Goal: Navigation & Orientation: Find specific page/section

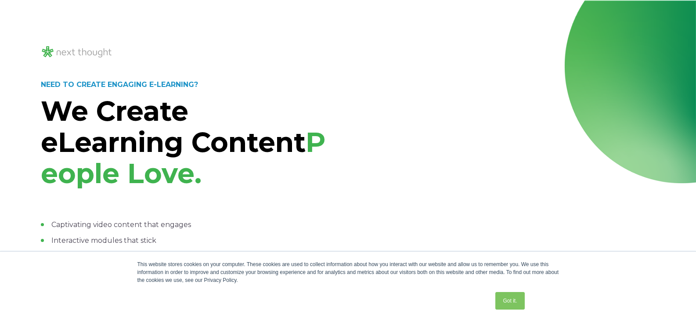
click at [694, 24] on div "NEED TO CREATE ENGAGING E-LEARNING? We Create eLearning Content People Love. Ca…" at bounding box center [348, 217] width 696 height 434
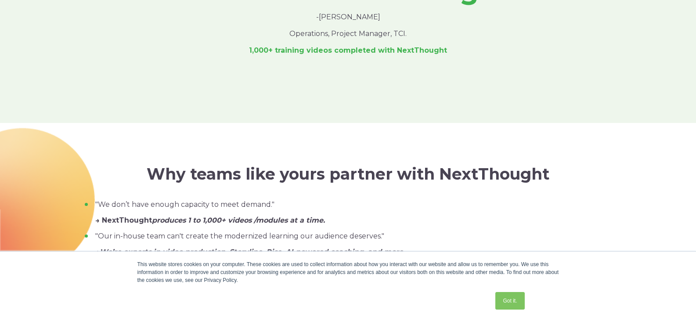
scroll to position [5004, 0]
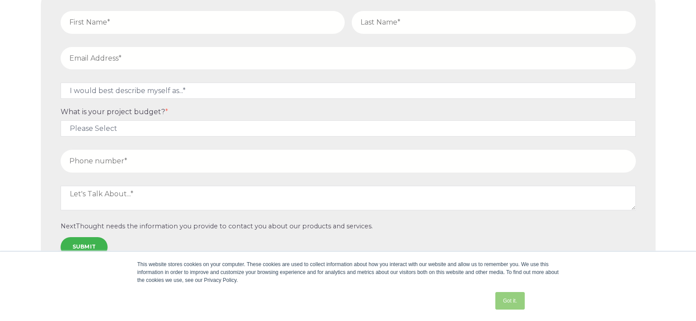
click at [524, 303] on link "Got it." at bounding box center [509, 301] width 29 height 18
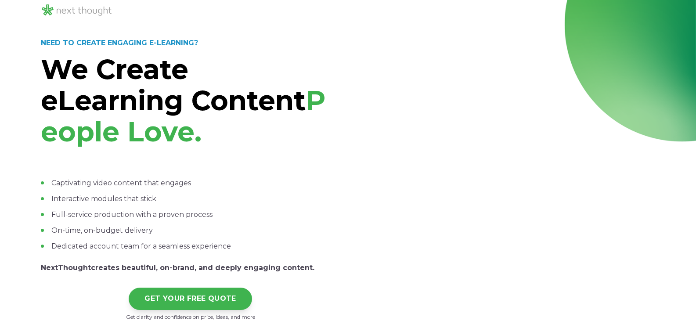
scroll to position [0, 0]
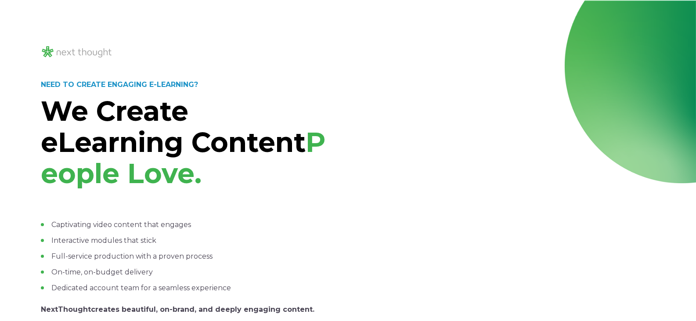
click at [93, 47] on img at bounding box center [77, 52] width 72 height 14
click at [47, 50] on img at bounding box center [77, 52] width 72 height 14
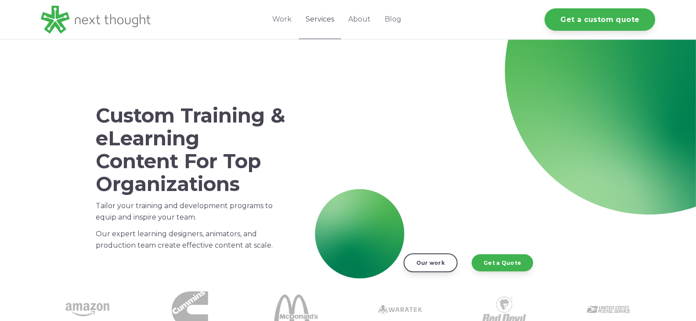
click at [328, 20] on link "Services" at bounding box center [320, 19] width 43 height 39
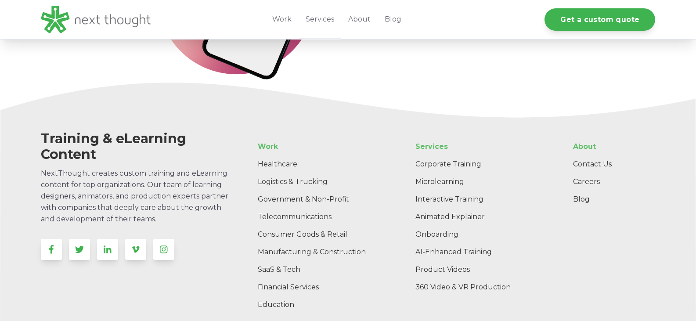
scroll to position [1803, 0]
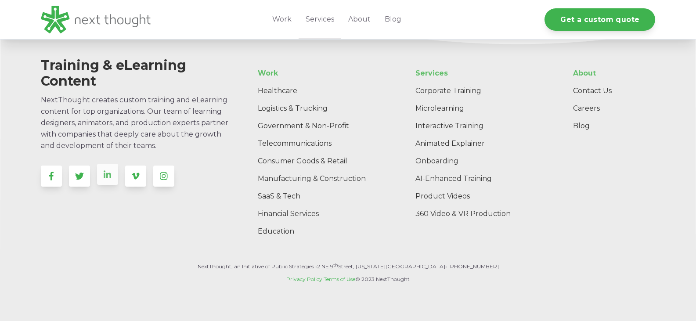
click at [111, 183] on link at bounding box center [107, 174] width 21 height 21
